Goal: Transaction & Acquisition: Download file/media

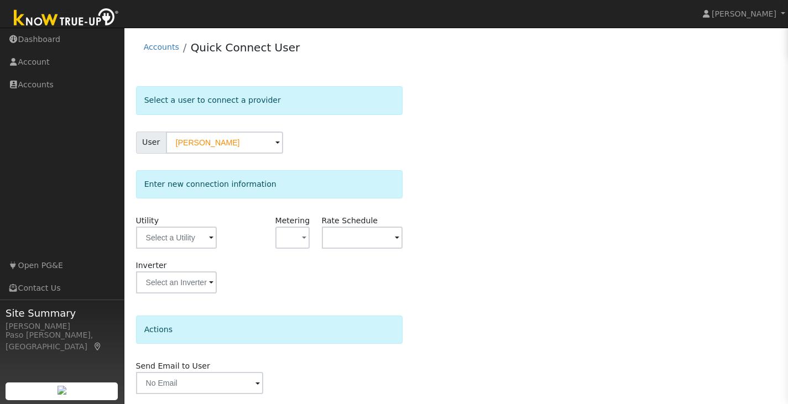
drag, startPoint x: 461, startPoint y: 220, endPoint x: 461, endPoint y: 211, distance: 8.8
click at [461, 211] on div "Select a user to connect a provider User Cliff pacas Account Default Account De…" at bounding box center [456, 260] width 641 height 349
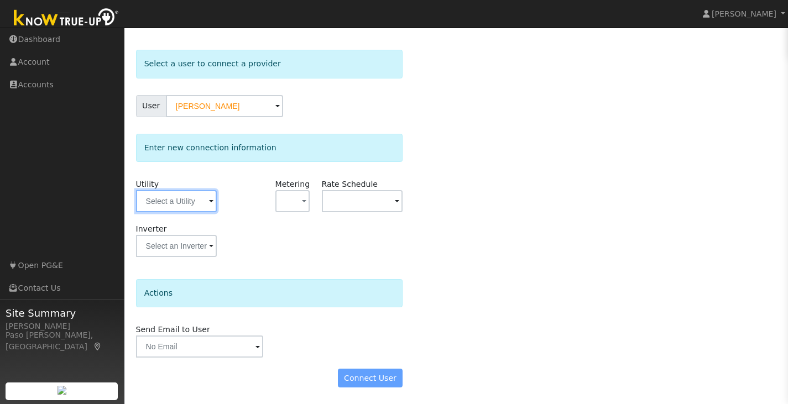
click at [187, 208] on input "text" at bounding box center [176, 201] width 81 height 22
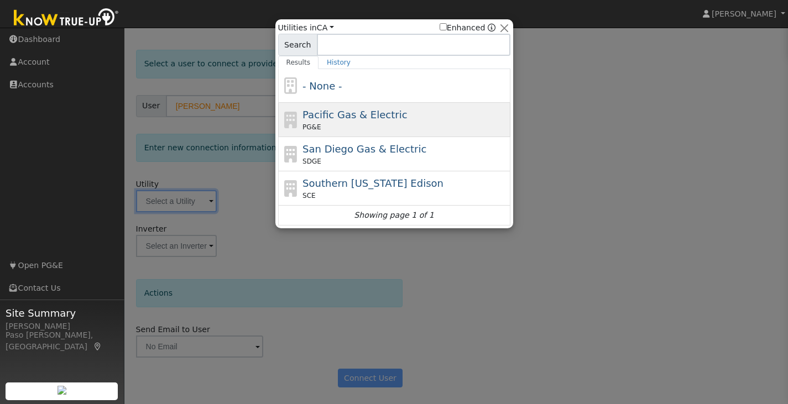
click at [300, 137] on div "Pacific Gas & Electric PG&E" at bounding box center [394, 154] width 232 height 34
type input "PG&E"
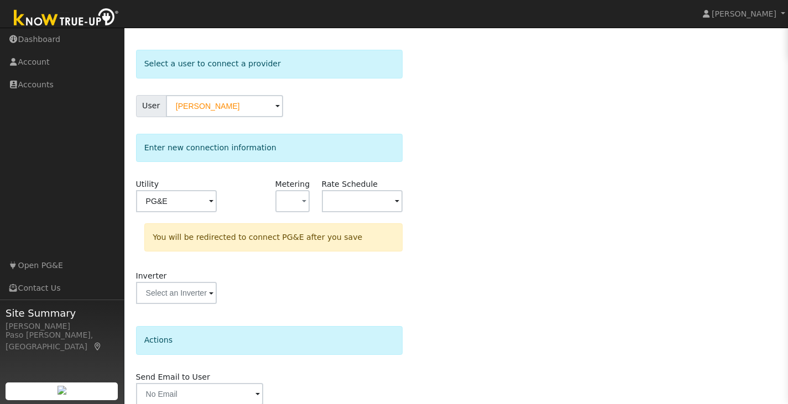
scroll to position [84, 0]
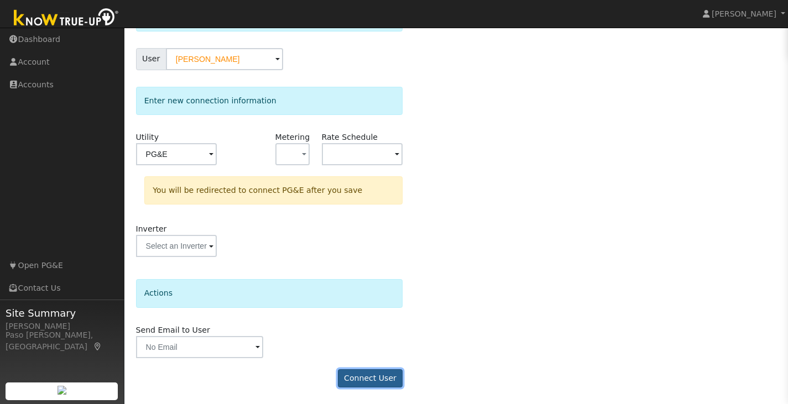
click at [367, 379] on button "Connect User" at bounding box center [370, 378] width 65 height 19
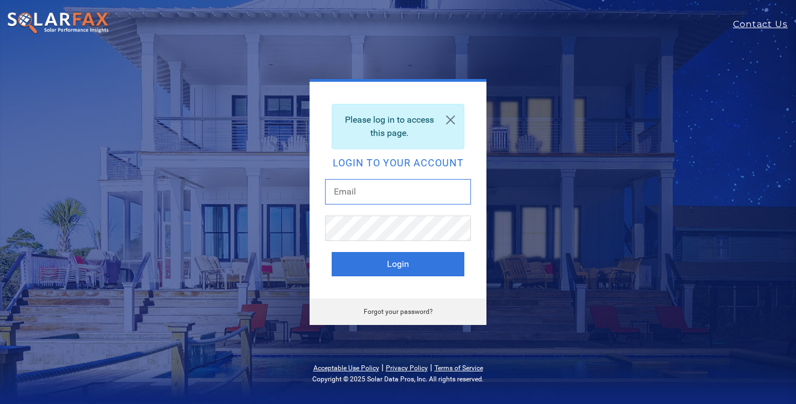
click at [355, 187] on input "text" at bounding box center [398, 191] width 146 height 25
type input "[EMAIL_ADDRESS][DOMAIN_NAME]"
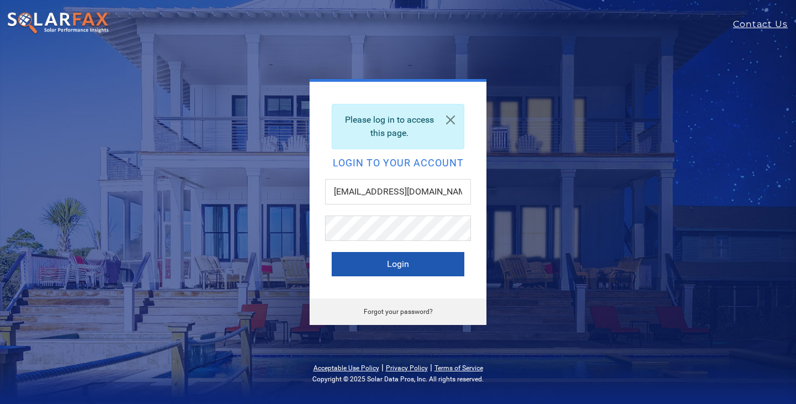
click at [385, 254] on button "Login" at bounding box center [398, 264] width 133 height 24
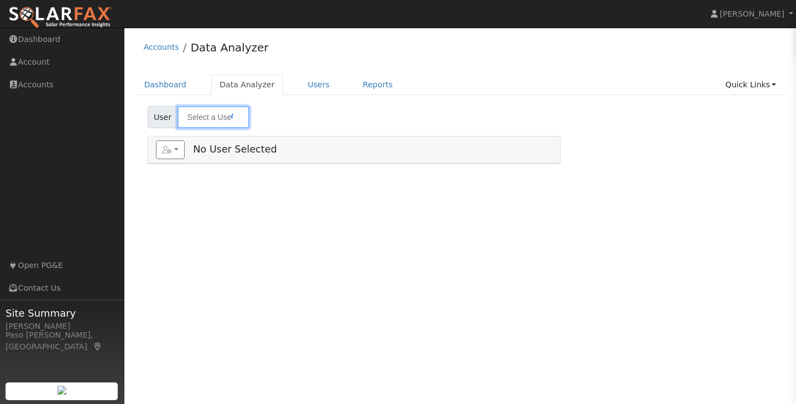
type input "[PERSON_NAME]"
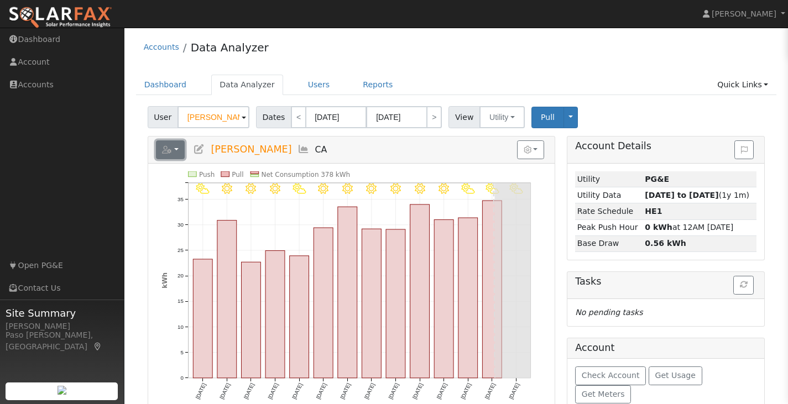
click at [171, 147] on icon "button" at bounding box center [167, 150] width 10 height 8
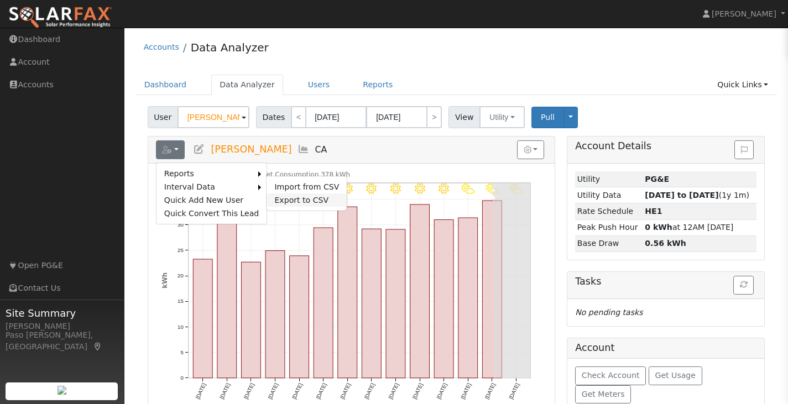
click at [275, 194] on link "Export to CSV" at bounding box center [307, 200] width 80 height 13
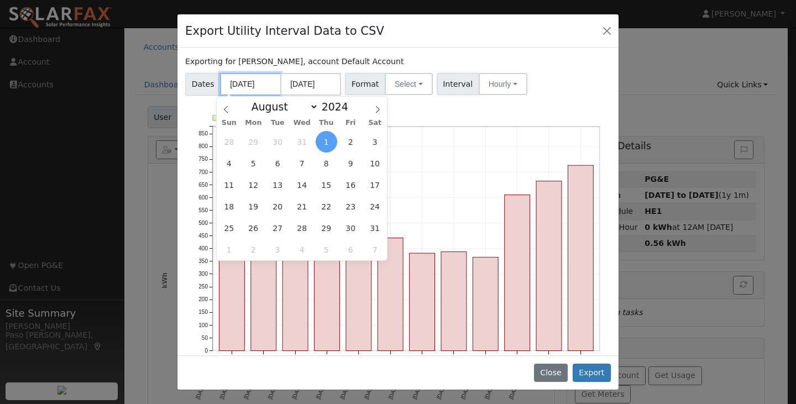
click at [254, 90] on input "[DATE]" at bounding box center [250, 84] width 61 height 23
click at [233, 181] on span "11" at bounding box center [229, 185] width 22 height 22
type input "[DATE]"
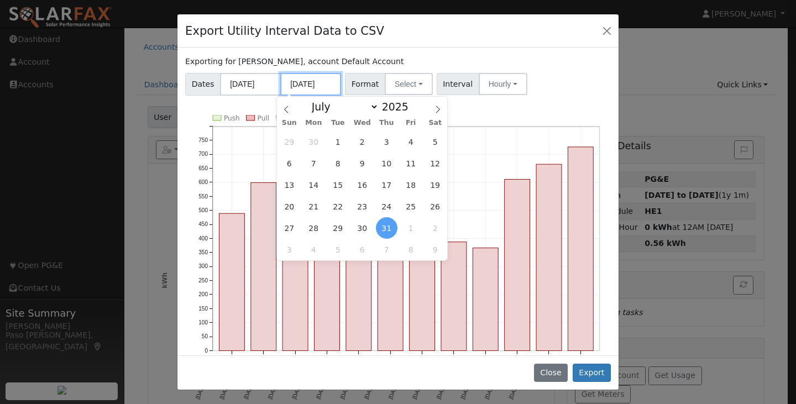
click at [303, 88] on input "[DATE]" at bounding box center [310, 84] width 61 height 23
click at [434, 111] on icon at bounding box center [438, 110] width 8 height 8
select select "7"
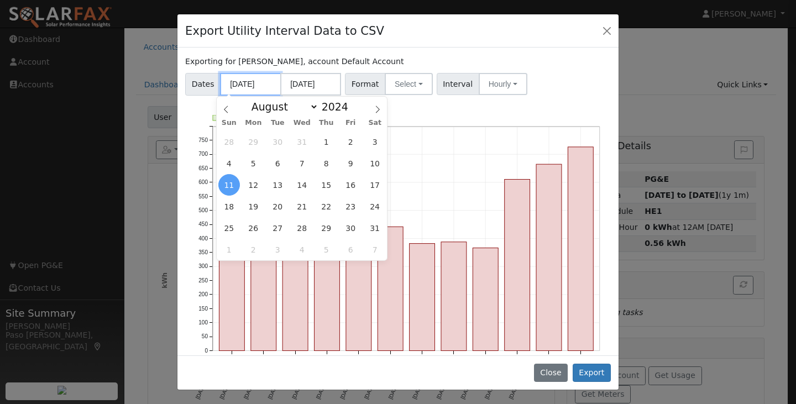
click at [233, 84] on input "[DATE]" at bounding box center [250, 84] width 61 height 23
click at [348, 166] on span "9" at bounding box center [351, 164] width 22 height 22
type input "[DATE]"
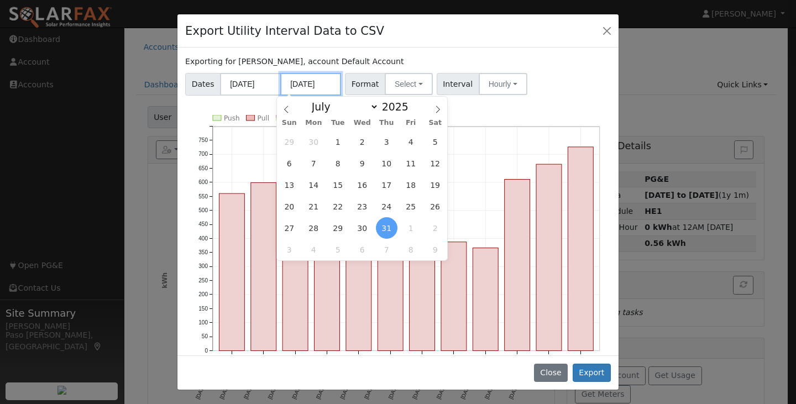
click at [298, 87] on input "[DATE]" at bounding box center [310, 84] width 61 height 23
click at [434, 111] on icon at bounding box center [438, 110] width 8 height 8
select select "7"
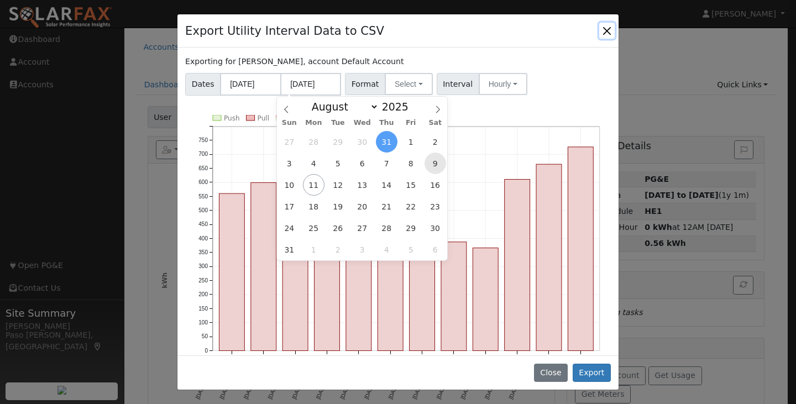
click at [429, 169] on span "9" at bounding box center [436, 164] width 22 height 22
type input "[DATE]"
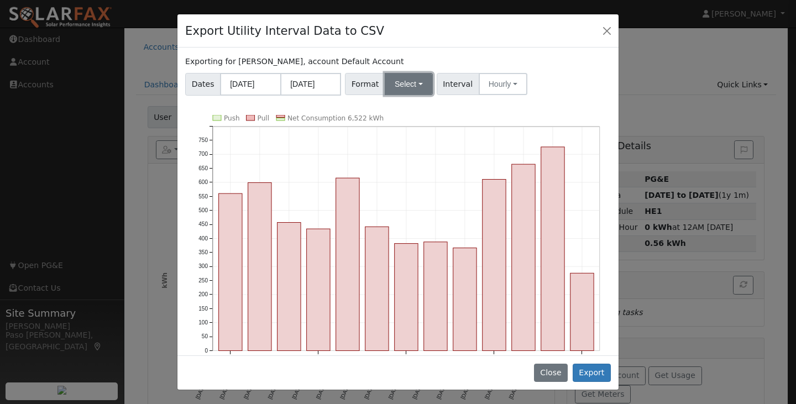
click at [409, 82] on button "Select" at bounding box center [409, 84] width 48 height 22
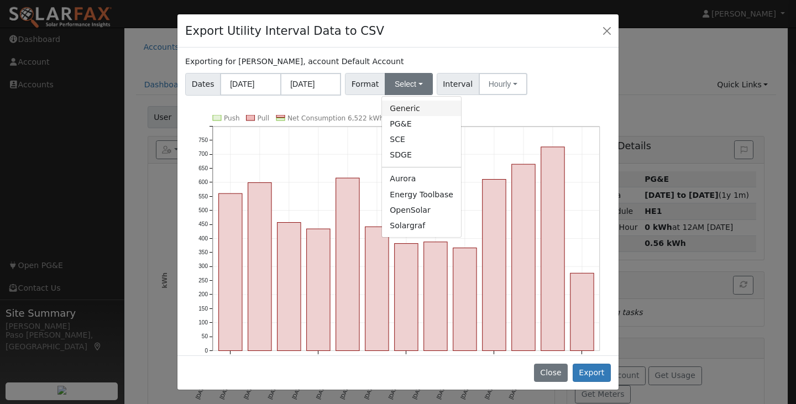
click at [416, 107] on link "Generic" at bounding box center [421, 108] width 79 height 15
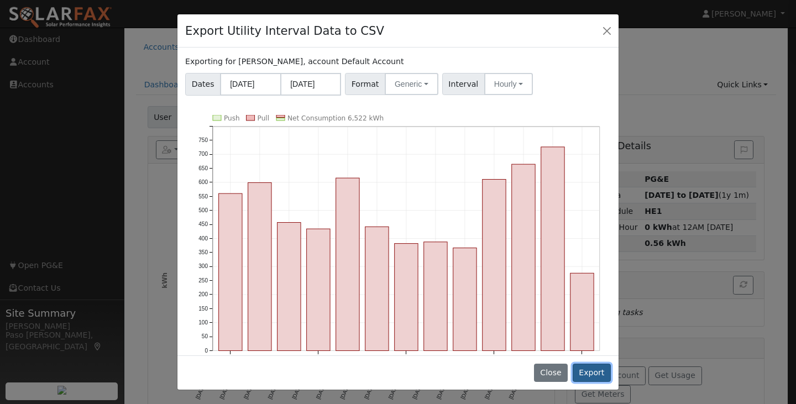
click at [593, 372] on button "Export" at bounding box center [592, 373] width 38 height 19
